Goal: Information Seeking & Learning: Learn about a topic

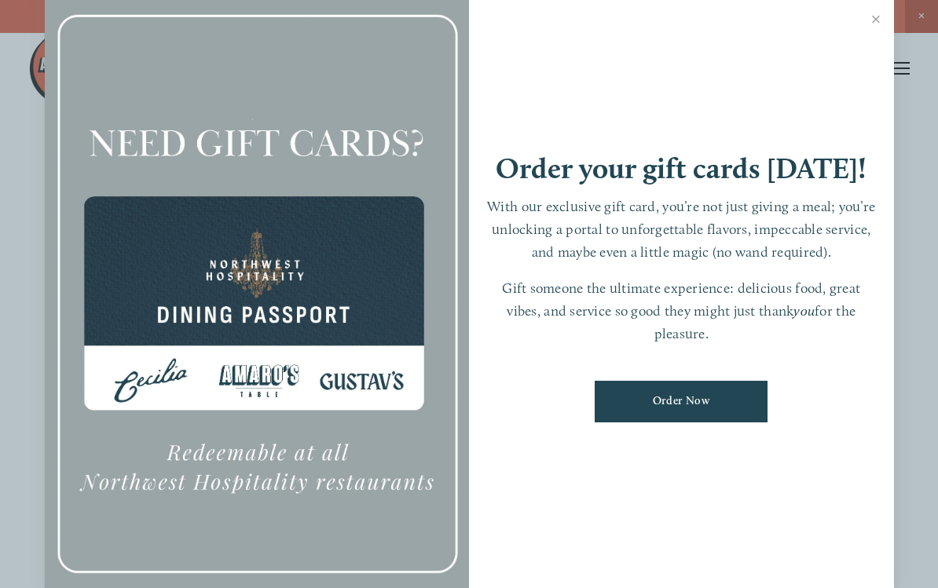
click at [881, 16] on link "Close" at bounding box center [876, 21] width 31 height 44
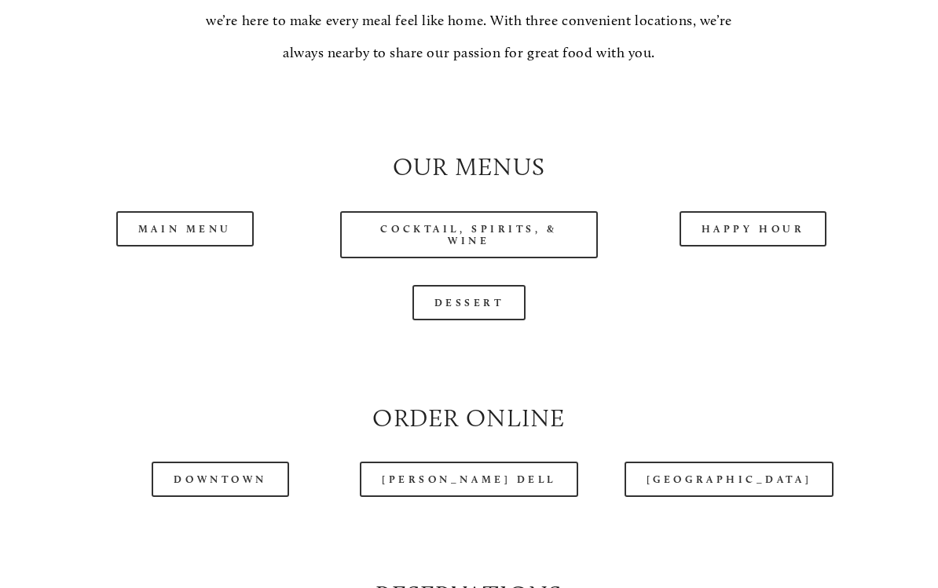
scroll to position [1356, 0]
click at [201, 224] on link "Main Menu" at bounding box center [184, 228] width 137 height 35
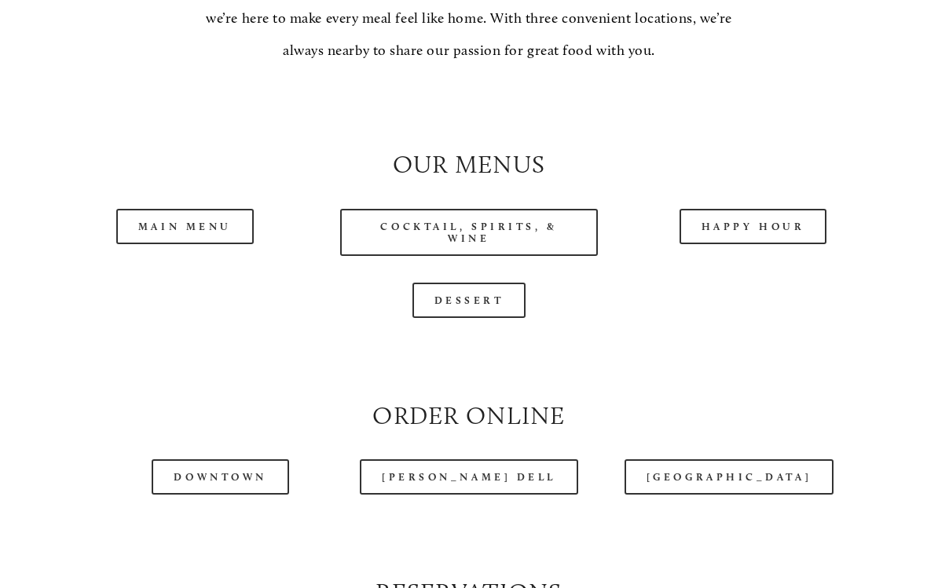
click at [767, 222] on link "Happy Hour" at bounding box center [754, 226] width 148 height 35
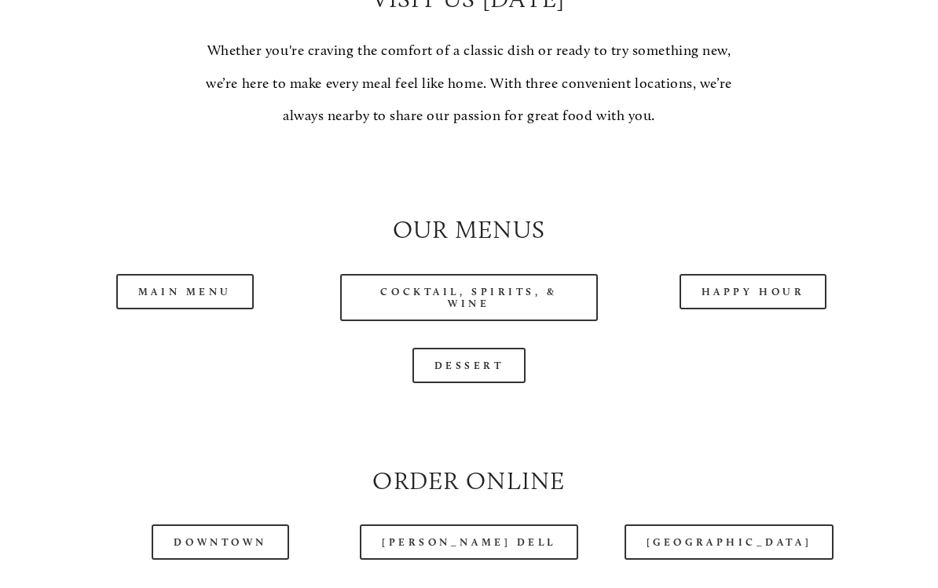
scroll to position [1293, 0]
click at [247, 549] on link "Downtown" at bounding box center [220, 542] width 137 height 35
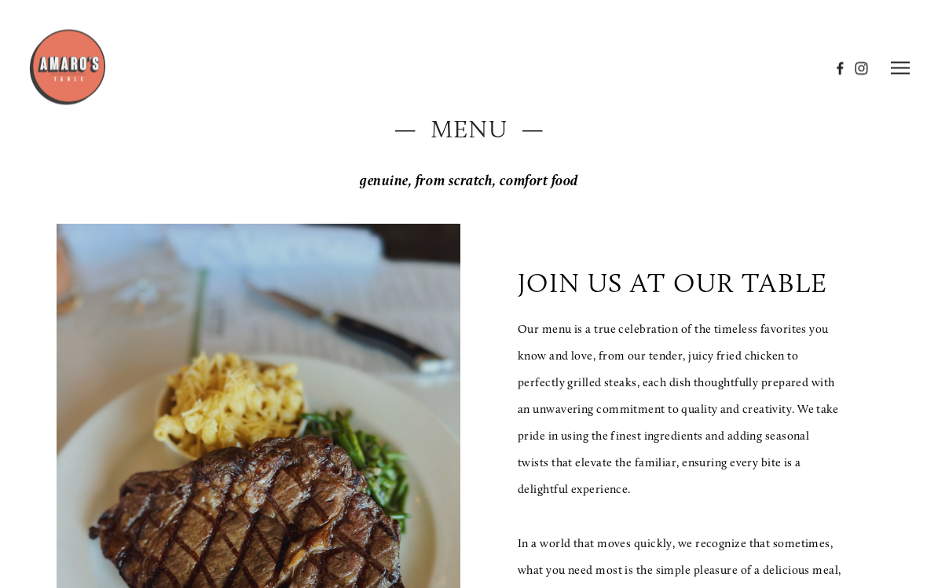
scroll to position [0, 0]
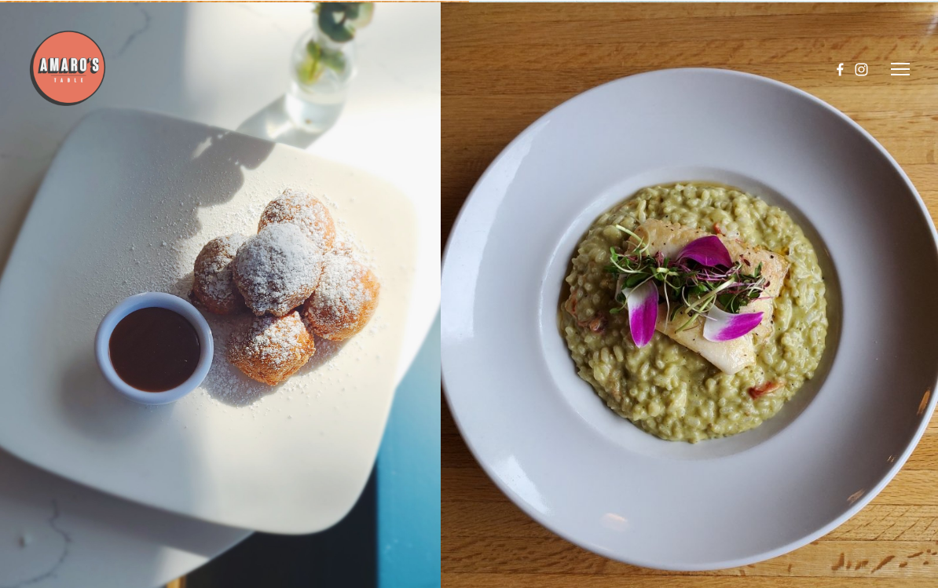
scroll to position [19660, 0]
click at [903, 65] on icon at bounding box center [900, 68] width 19 height 14
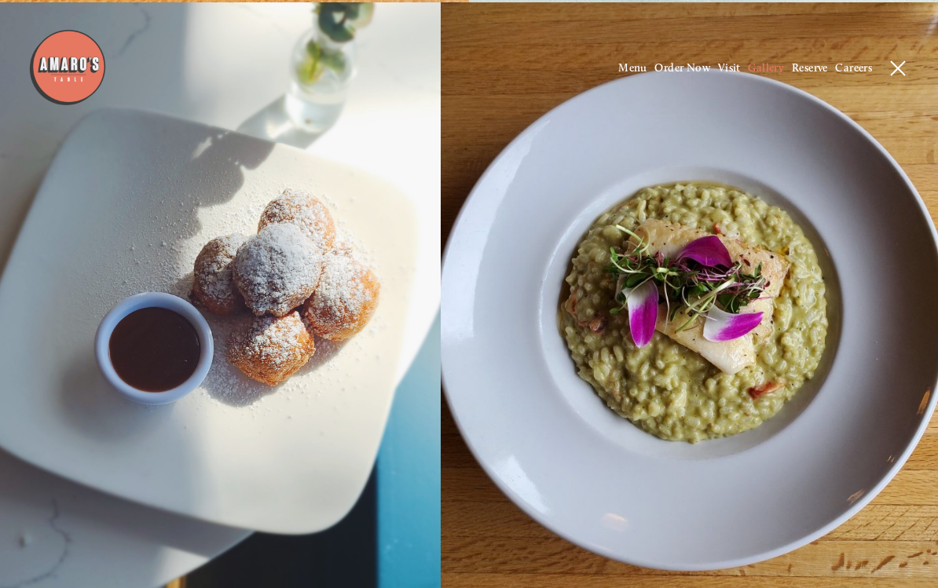
click at [629, 71] on span "Menu" at bounding box center [632, 67] width 29 height 13
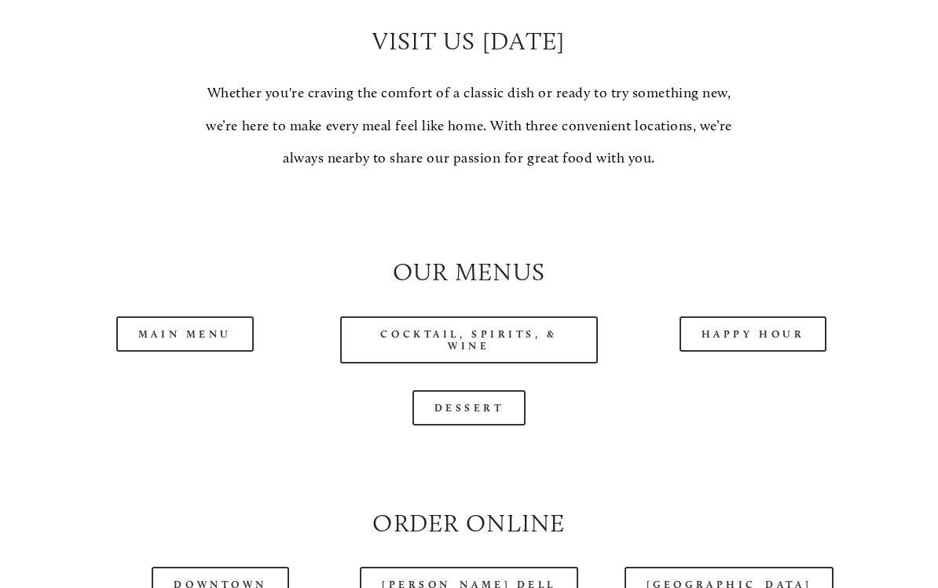
scroll to position [1251, 0]
click at [484, 336] on link "Cocktail, Spirits, & Wine" at bounding box center [469, 340] width 258 height 47
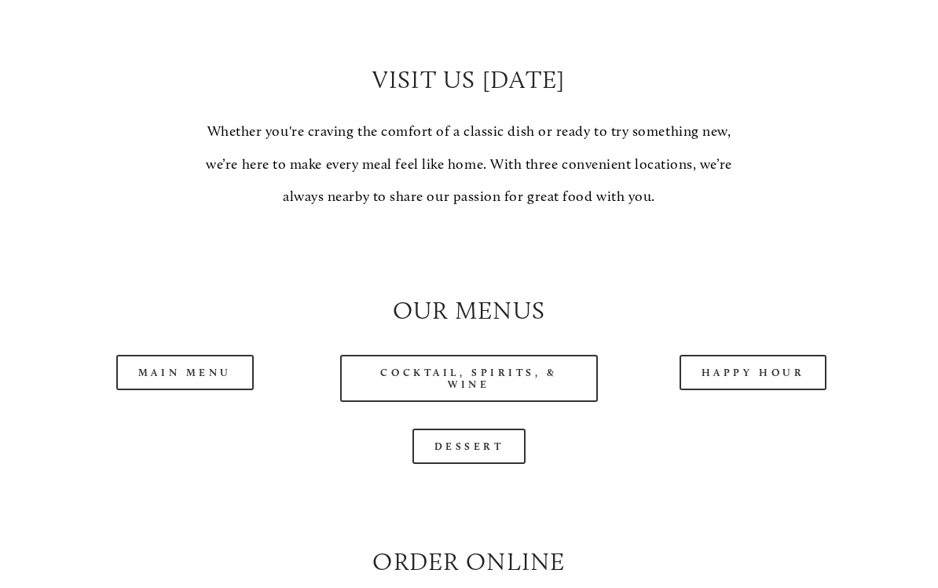
scroll to position [1253, 0]
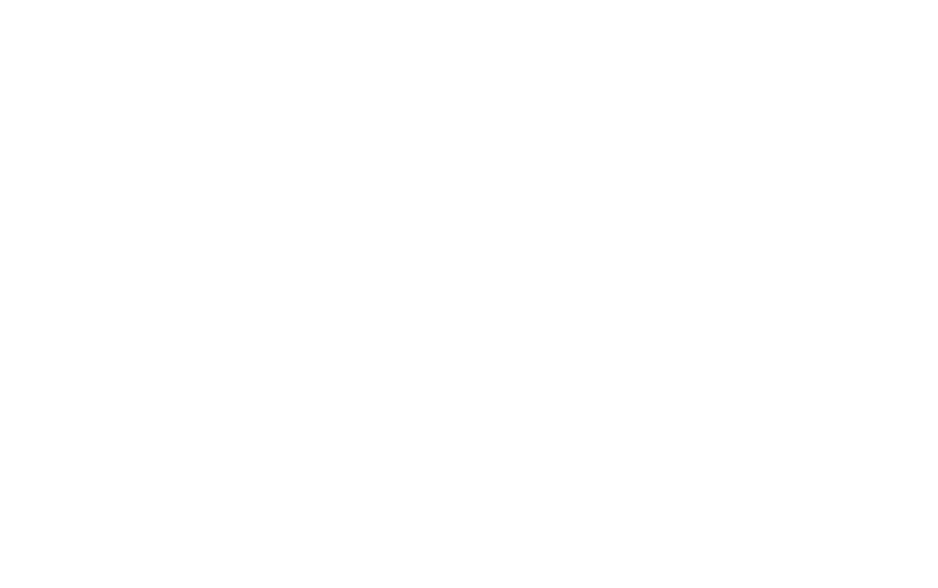
scroll to position [112, 0]
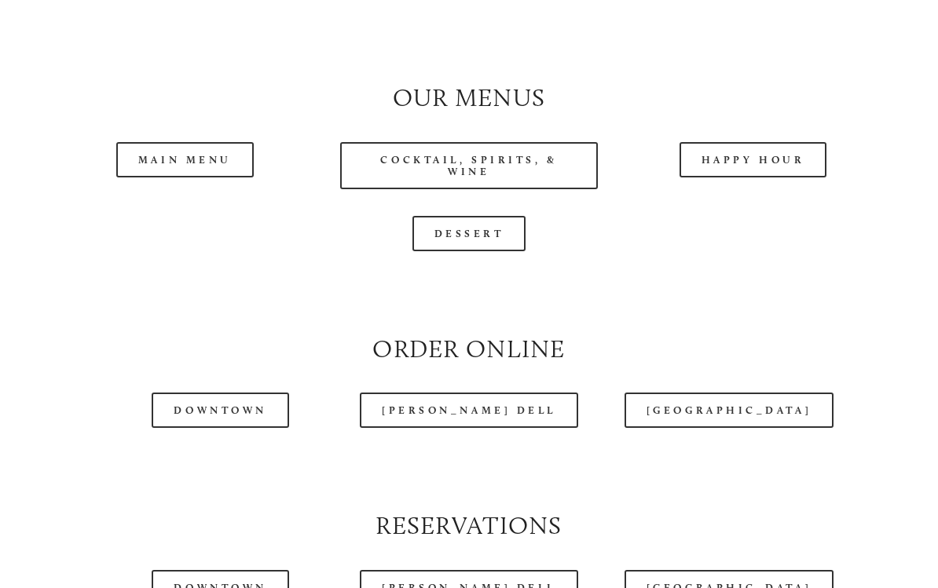
scroll to position [1431, 0]
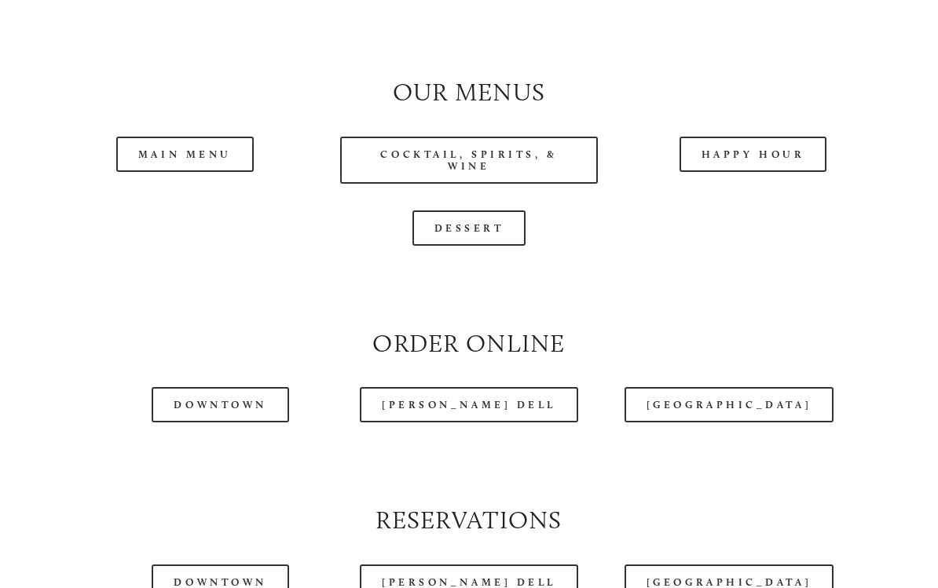
click at [211, 146] on link "Main Menu" at bounding box center [184, 154] width 137 height 35
